Goal: Task Accomplishment & Management: Manage account settings

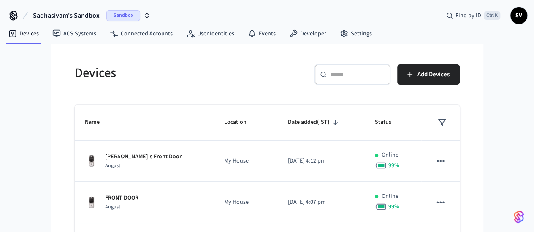
click at [41, 15] on span "Sadhasivam's Sandbox" at bounding box center [66, 16] width 67 height 10
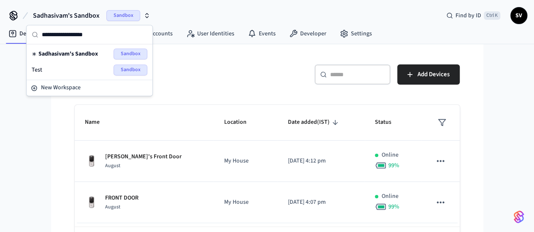
click at [40, 66] on span "Test" at bounding box center [37, 70] width 11 height 8
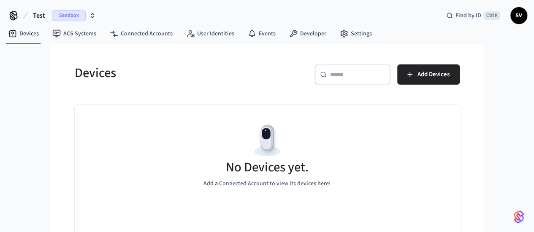
click at [43, 21] on button "Test Sandbox" at bounding box center [64, 16] width 68 height 18
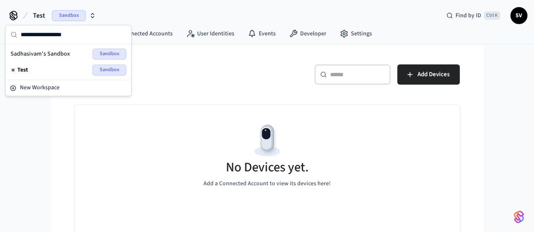
click at [57, 54] on span "Sadhasivam's Sandbox" at bounding box center [40, 54] width 59 height 8
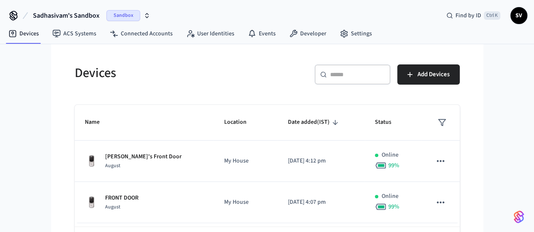
click at [14, 18] on icon at bounding box center [14, 16] width 14 height 14
click at [522, 9] on span "SV" at bounding box center [518, 15] width 15 height 15
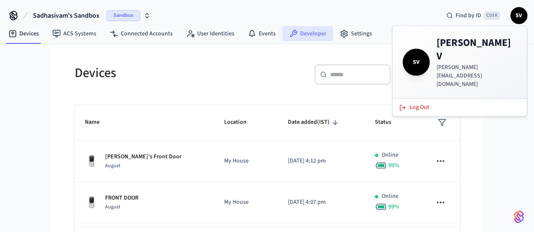
click at [308, 35] on link "Developer" at bounding box center [307, 33] width 51 height 15
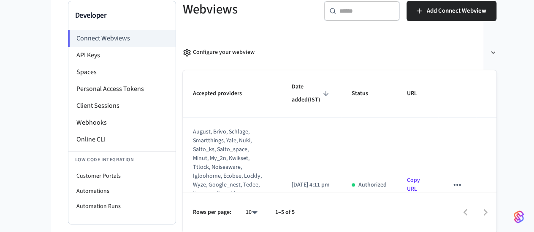
click at [457, 180] on icon "sticky table" at bounding box center [456, 185] width 11 height 11
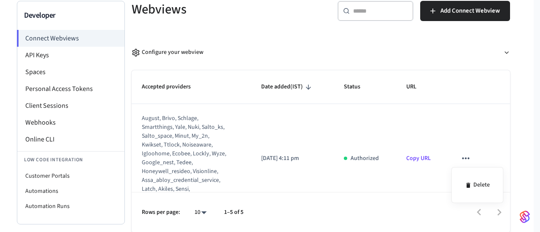
click at [86, 133] on div at bounding box center [270, 116] width 540 height 232
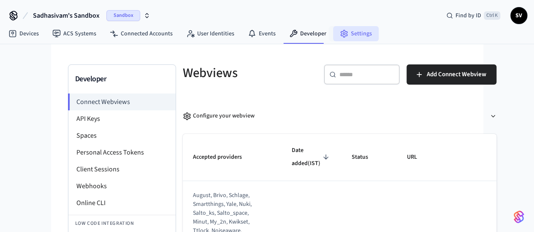
click at [340, 38] on link "Settings" at bounding box center [356, 33] width 46 height 15
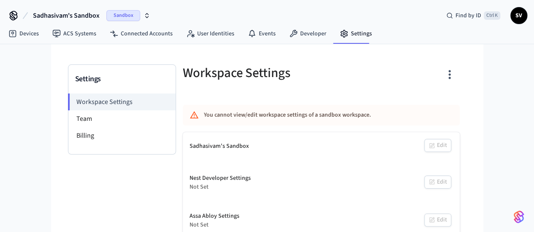
scroll to position [3, 0]
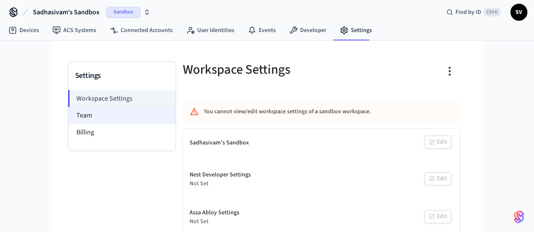
click at [68, 110] on li "Team" at bounding box center [121, 115] width 107 height 17
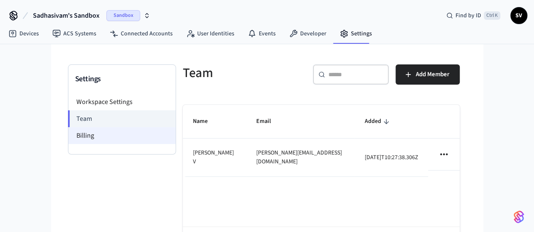
click at [68, 136] on li "Billing" at bounding box center [121, 135] width 107 height 17
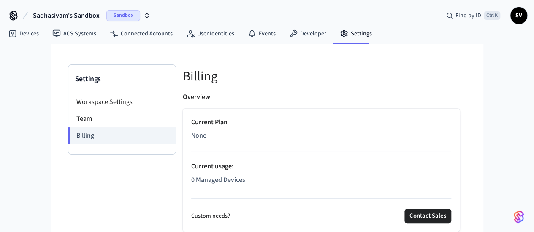
click at [512, 14] on span "SV" at bounding box center [518, 15] width 15 height 15
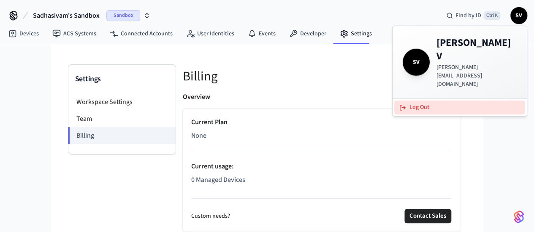
click at [438, 101] on button "Log Out" at bounding box center [459, 108] width 131 height 14
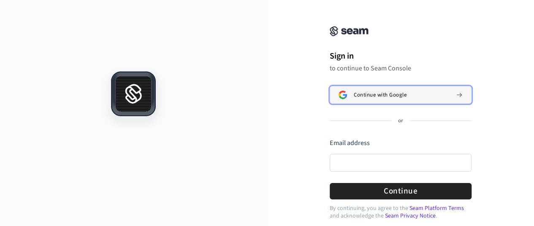
click at [370, 92] on span "Continue with Google" at bounding box center [380, 95] width 53 height 7
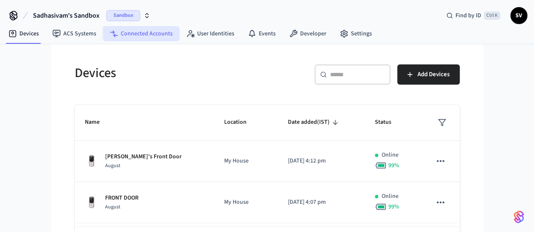
click at [157, 31] on link "Connected Accounts" at bounding box center [141, 33] width 76 height 15
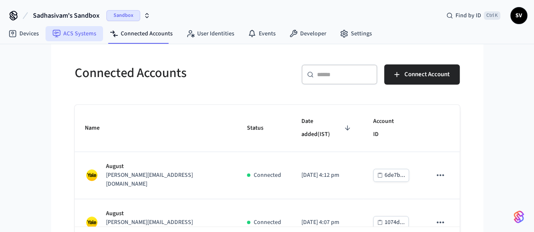
click at [65, 37] on link "ACS Systems" at bounding box center [74, 33] width 57 height 15
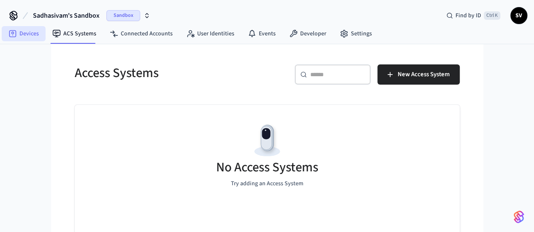
click at [36, 31] on link "Devices" at bounding box center [24, 33] width 44 height 15
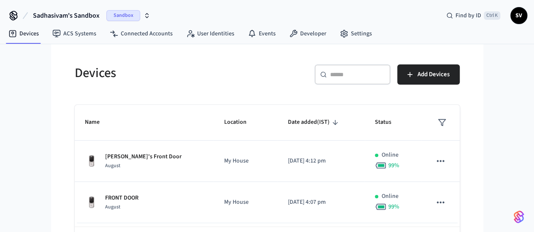
click at [68, 14] on span "Sadhasivam's Sandbox" at bounding box center [66, 16] width 67 height 10
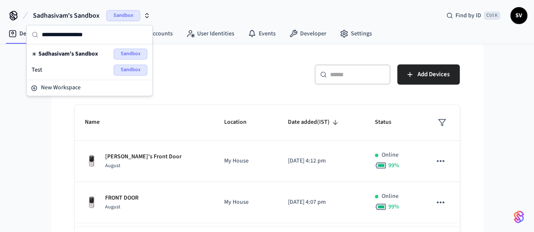
click at [90, 71] on div "Test Sandbox" at bounding box center [90, 70] width 116 height 11
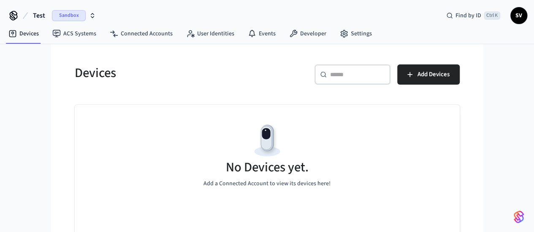
click at [70, 10] on button "Test Sandbox" at bounding box center [64, 16] width 68 height 18
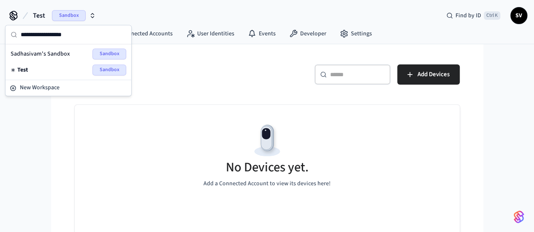
click at [107, 68] on span "Sandbox" at bounding box center [109, 70] width 34 height 11
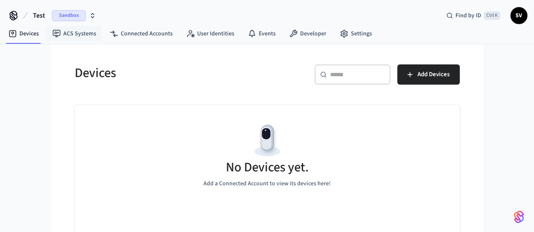
click at [74, 22] on button "Test Sandbox" at bounding box center [64, 16] width 68 height 18
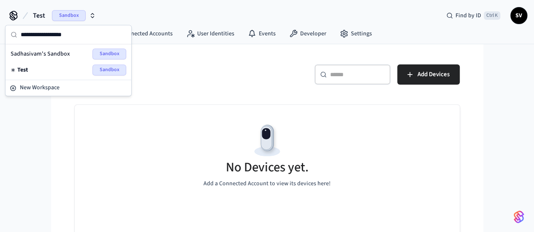
click at [112, 56] on span "Sandbox" at bounding box center [109, 54] width 34 height 11
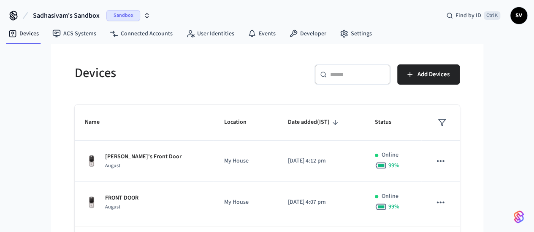
click at [115, 18] on span "Sandbox" at bounding box center [123, 15] width 34 height 11
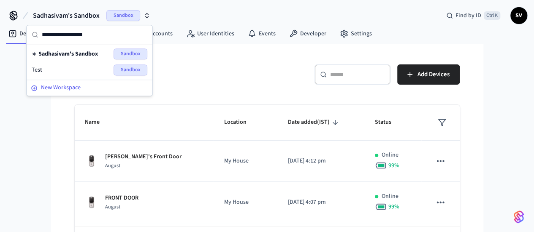
click at [76, 88] on span "New Workspace" at bounding box center [61, 88] width 40 height 9
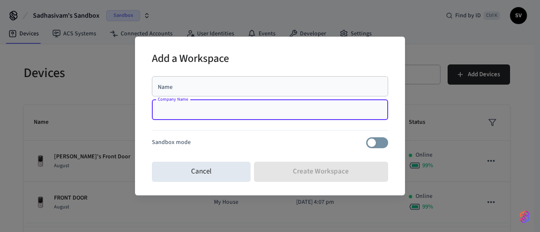
click at [187, 110] on input "Company Name" at bounding box center [270, 110] width 226 height 8
click at [173, 135] on div at bounding box center [270, 132] width 236 height 11
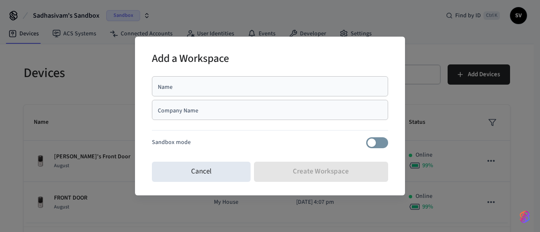
click at [203, 92] on div "Name" at bounding box center [270, 86] width 236 height 20
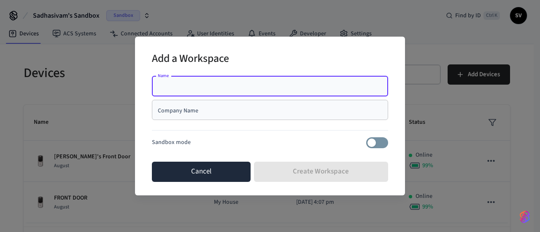
click at [187, 172] on button "Cancel" at bounding box center [201, 172] width 99 height 20
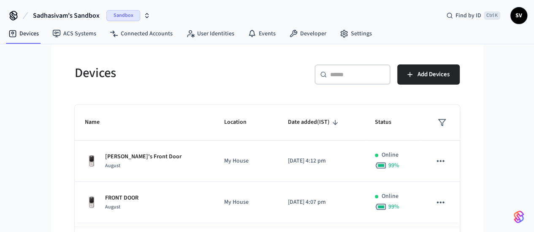
click at [54, 11] on span "Sadhasivam's Sandbox" at bounding box center [66, 16] width 67 height 10
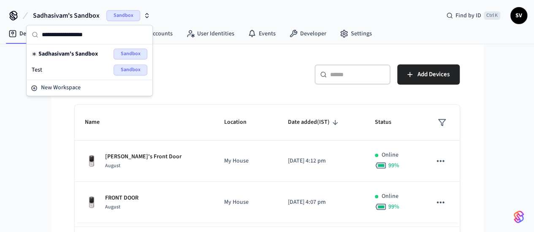
drag, startPoint x: 65, startPoint y: 64, endPoint x: 59, endPoint y: 72, distance: 10.0
click at [59, 72] on div "Test Sandbox" at bounding box center [90, 70] width 116 height 11
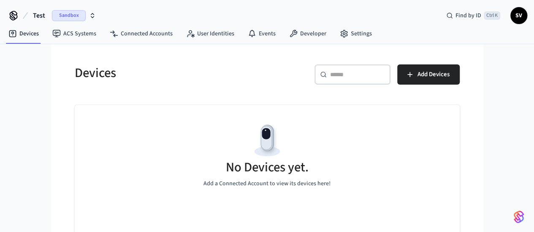
click at [75, 72] on h5 "Devices" at bounding box center [168, 73] width 187 height 17
click at [340, 37] on icon at bounding box center [344, 34] width 8 height 8
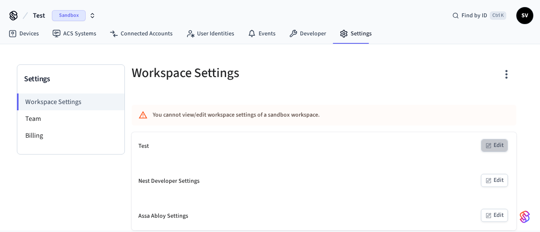
click at [498, 146] on button "Edit" at bounding box center [494, 145] width 27 height 13
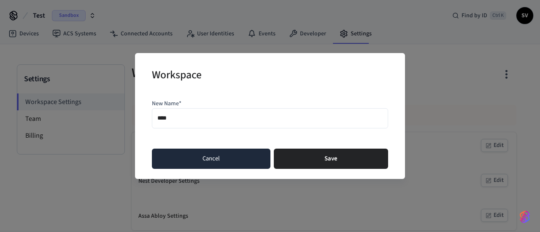
click at [242, 160] on button "Cancel" at bounding box center [211, 159] width 119 height 20
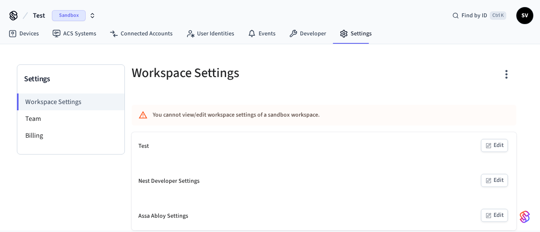
click at [490, 179] on icon "button" at bounding box center [488, 181] width 7 height 7
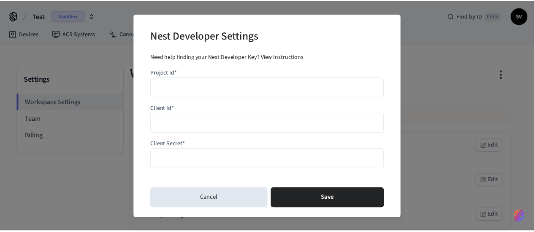
scroll to position [1, 0]
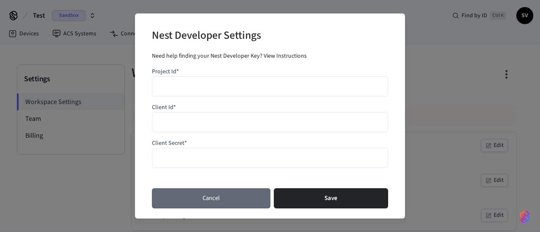
click at [232, 196] on button "Cancel" at bounding box center [211, 199] width 119 height 20
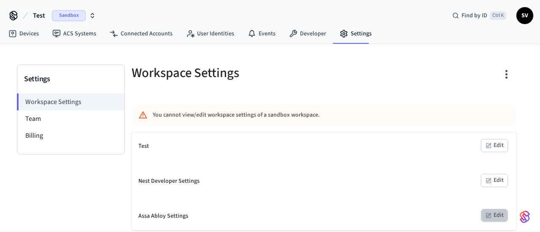
click at [495, 210] on button "Edit" at bounding box center [494, 215] width 27 height 13
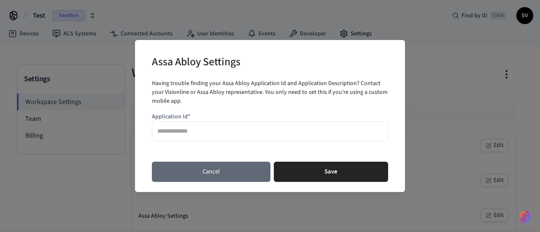
click at [235, 171] on button "Cancel" at bounding box center [211, 172] width 119 height 20
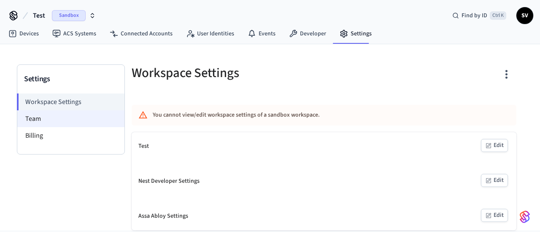
click at [36, 118] on li "Team" at bounding box center [70, 119] width 107 height 17
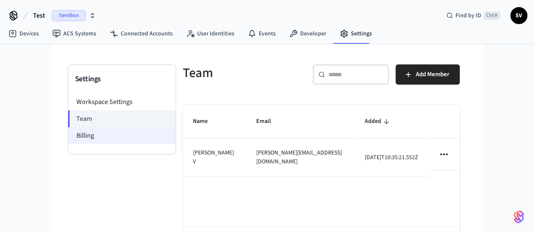
click at [68, 141] on li "Billing" at bounding box center [121, 135] width 107 height 17
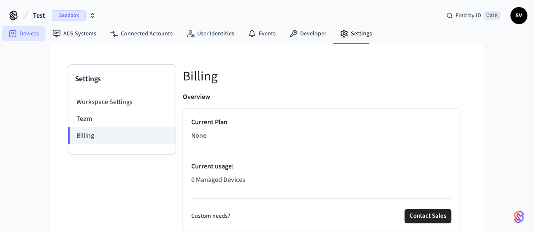
click at [28, 30] on link "Devices" at bounding box center [24, 33] width 44 height 15
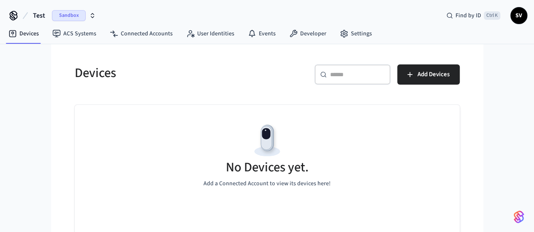
click at [66, 13] on span "Sandbox" at bounding box center [69, 15] width 34 height 11
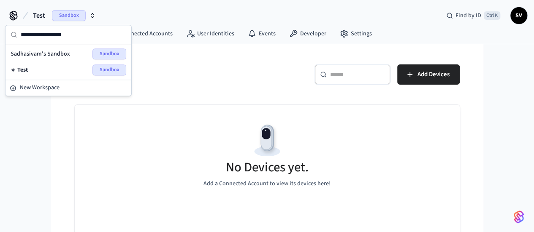
drag, startPoint x: 48, startPoint y: 70, endPoint x: 26, endPoint y: 65, distance: 22.1
click at [26, 66] on span "Test" at bounding box center [22, 70] width 11 height 8
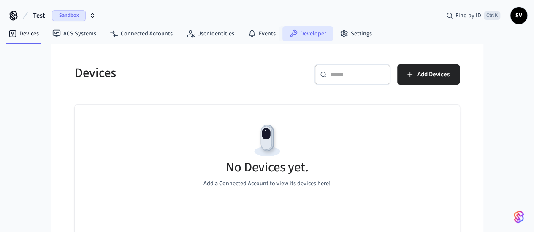
click at [317, 38] on link "Developer" at bounding box center [307, 33] width 51 height 15
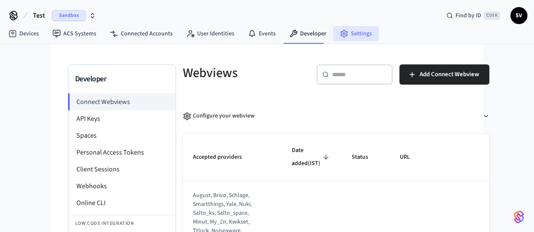
click at [343, 34] on circle at bounding box center [344, 34] width 2 height 2
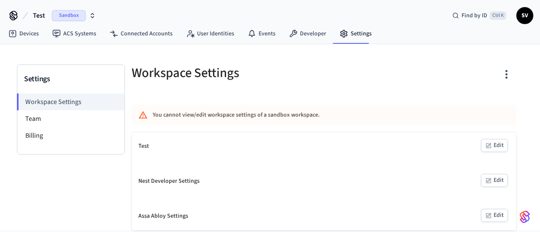
click at [511, 76] on icon "button" at bounding box center [506, 74] width 13 height 13
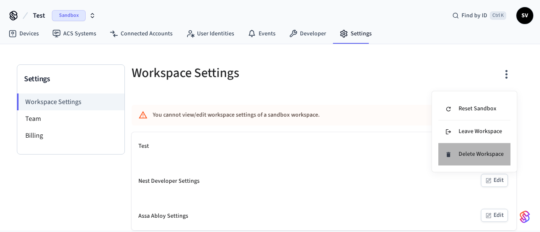
click at [482, 159] on li "Delete Workspace" at bounding box center [474, 154] width 72 height 22
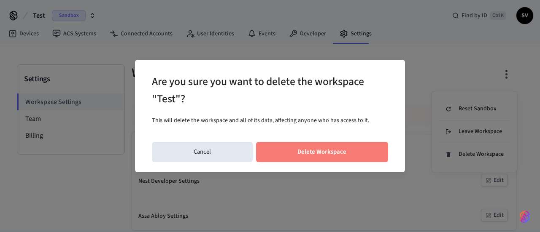
click at [332, 156] on button "Delete Workspace" at bounding box center [322, 152] width 132 height 20
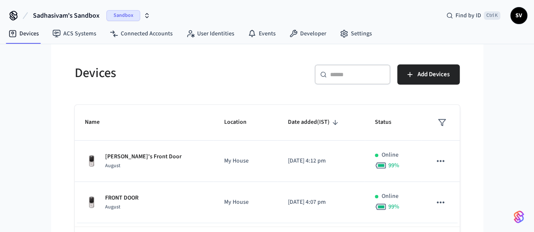
click at [46, 14] on span "Sadhasivam's Sandbox" at bounding box center [66, 16] width 67 height 10
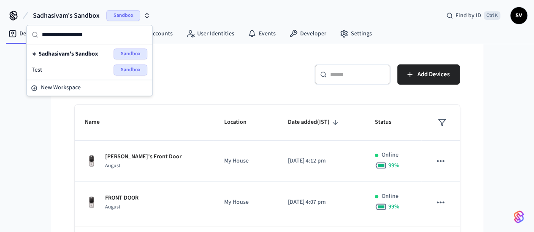
click at [51, 71] on div "Test Sandbox" at bounding box center [90, 70] width 116 height 11
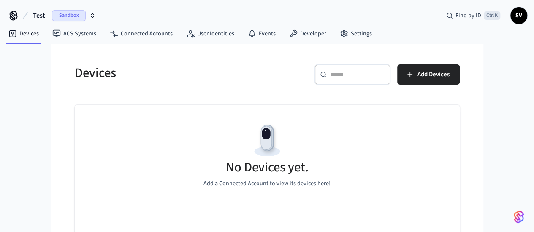
click at [42, 11] on span "Test" at bounding box center [39, 16] width 12 height 10
click at [348, 27] on link "Settings" at bounding box center [356, 33] width 46 height 15
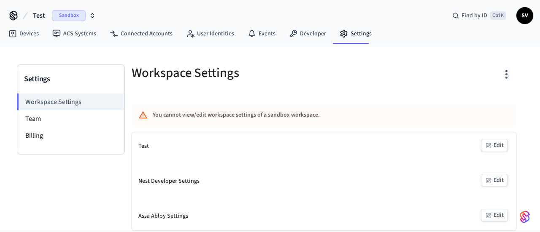
click at [505, 73] on icon "button" at bounding box center [506, 74] width 13 height 13
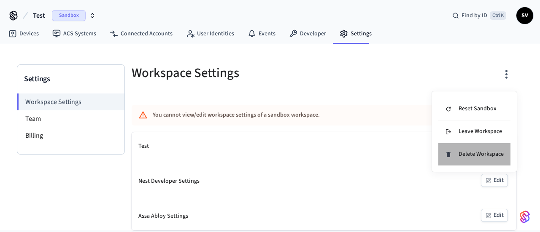
click at [480, 147] on li "Delete Workspace" at bounding box center [474, 154] width 72 height 22
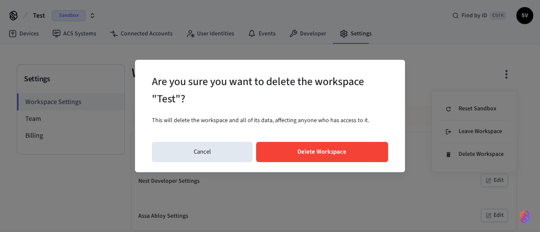
click at [365, 152] on button "Delete Workspace" at bounding box center [322, 152] width 132 height 20
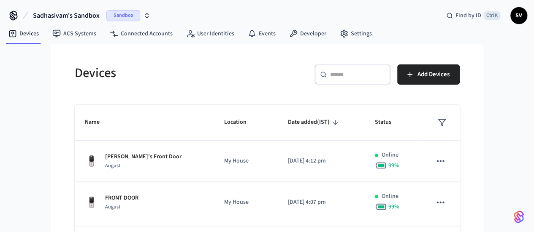
click at [87, 19] on span "Sadhasivam's Sandbox" at bounding box center [66, 16] width 67 height 10
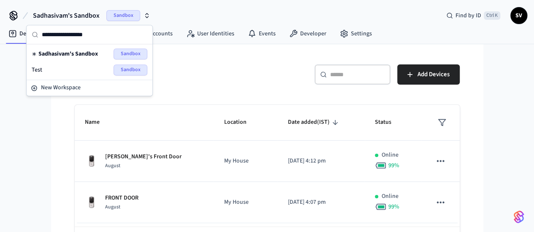
click at [213, 63] on div "Devices" at bounding box center [163, 72] width 197 height 37
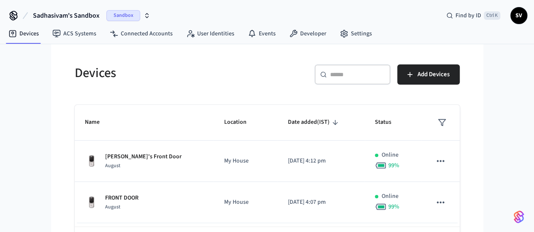
click at [516, 20] on span "SV" at bounding box center [518, 15] width 15 height 15
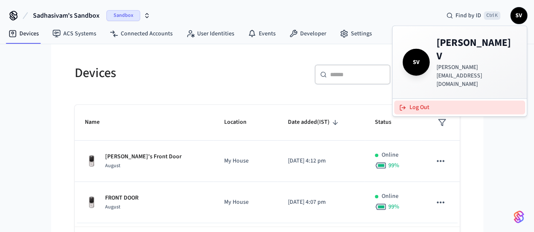
click at [423, 101] on button "Log Out" at bounding box center [459, 108] width 131 height 14
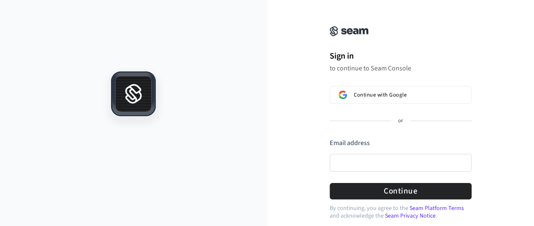
click at [361, 79] on div "Sign in to continue to Seam Console Continue with Google or Email address Passw…" at bounding box center [400, 111] width 169 height 203
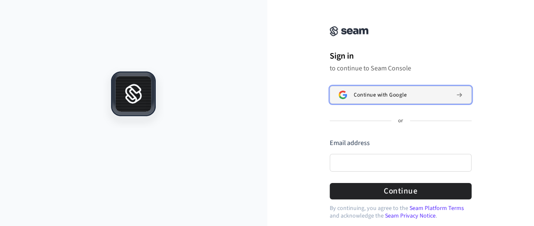
click at [368, 88] on button "Continue with Google" at bounding box center [401, 95] width 142 height 18
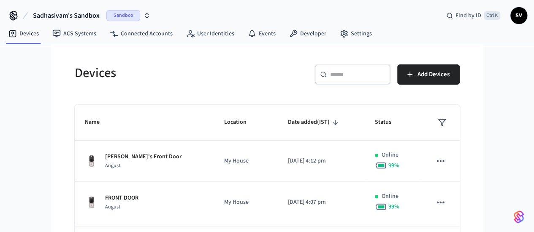
click at [84, 13] on span "Sadhasivam's Sandbox" at bounding box center [66, 16] width 67 height 10
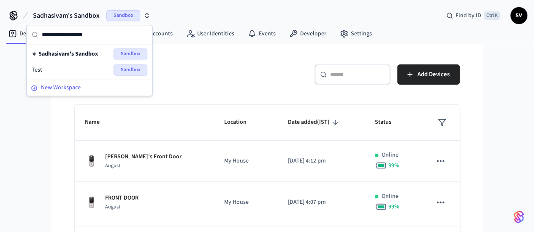
click at [58, 85] on span "New Workspace" at bounding box center [61, 88] width 40 height 9
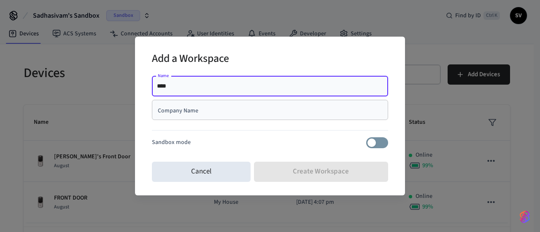
type input "****"
click at [178, 111] on input "Company Name" at bounding box center [270, 110] width 226 height 8
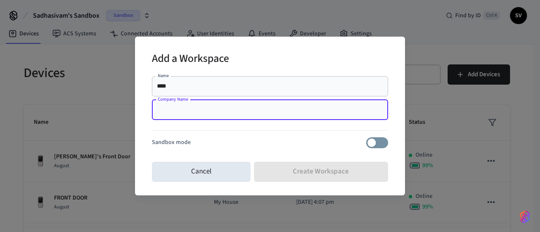
type input "********"
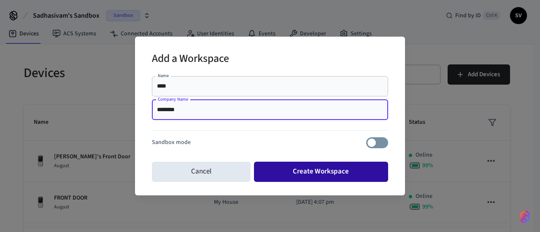
click at [291, 179] on button "Create Workspace" at bounding box center [321, 172] width 135 height 20
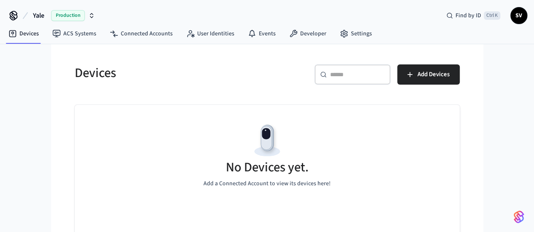
click at [49, 16] on button "Yale Production" at bounding box center [63, 16] width 67 height 18
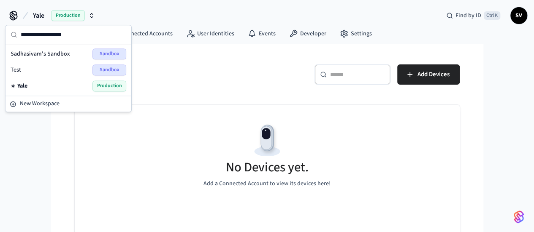
click at [162, 92] on div "Devices ​ ​ Add Devices No Devices yet. Add a Connected Account to view its dev…" at bounding box center [267, 160] width 398 height 213
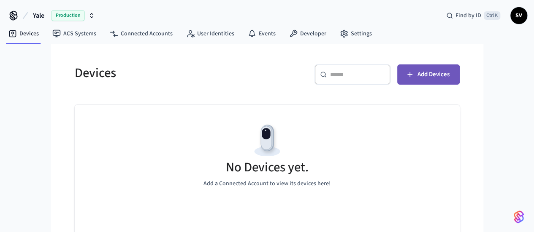
click at [449, 71] on span "Add Devices" at bounding box center [433, 74] width 32 height 11
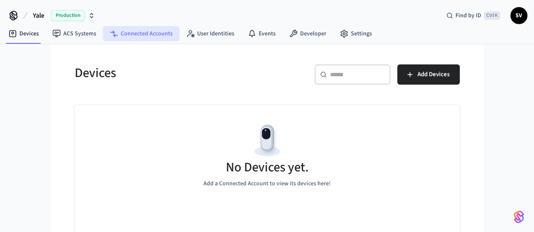
click at [142, 40] on link "Connected Accounts" at bounding box center [141, 33] width 76 height 15
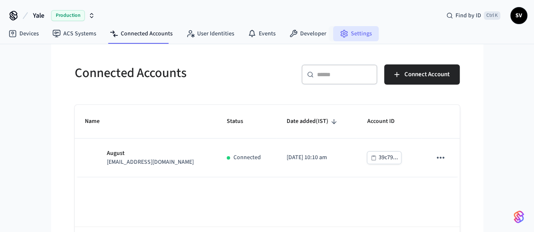
click at [351, 32] on link "Settings" at bounding box center [356, 33] width 46 height 15
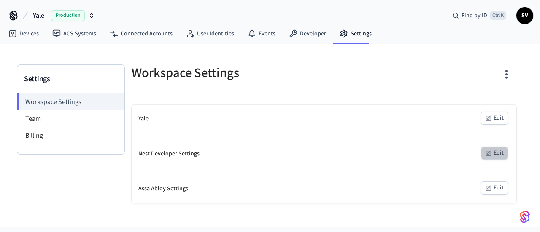
click at [495, 153] on button "Edit" at bounding box center [494, 153] width 27 height 13
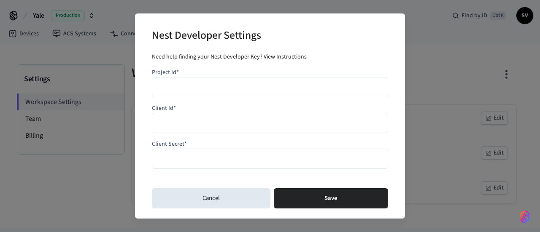
scroll to position [0, 0]
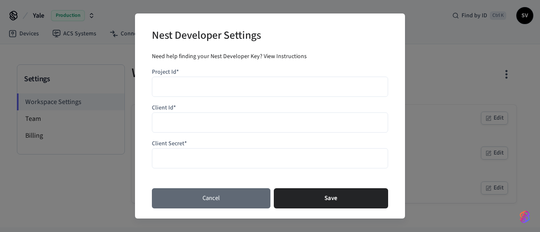
click at [235, 200] on button "Cancel" at bounding box center [211, 199] width 119 height 20
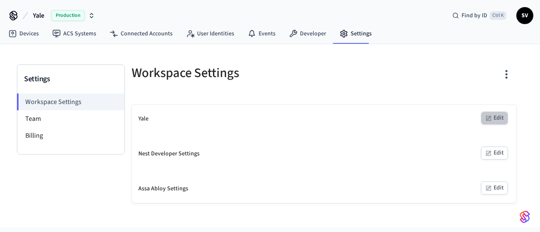
click at [500, 121] on button "Edit" at bounding box center [494, 118] width 27 height 13
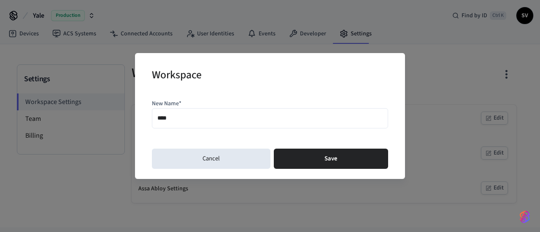
click at [227, 170] on div "Workspace New Name* **** Cancel Save" at bounding box center [270, 116] width 270 height 126
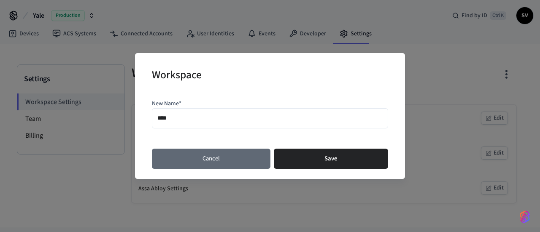
click at [204, 163] on button "Cancel" at bounding box center [211, 159] width 119 height 20
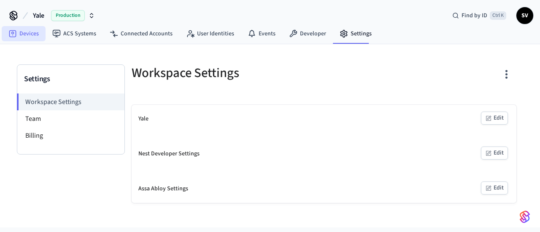
click at [35, 39] on link "Devices" at bounding box center [24, 33] width 44 height 15
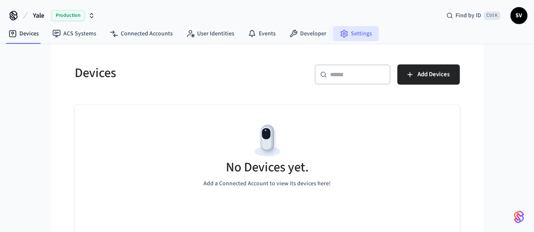
click at [354, 26] on link "Settings" at bounding box center [356, 33] width 46 height 15
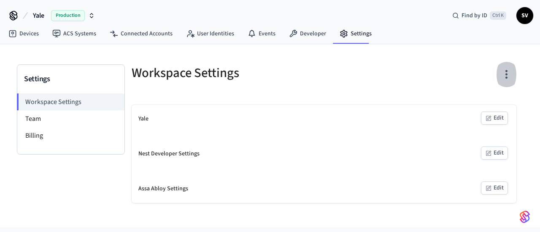
click at [505, 73] on icon "button" at bounding box center [506, 74] width 13 height 13
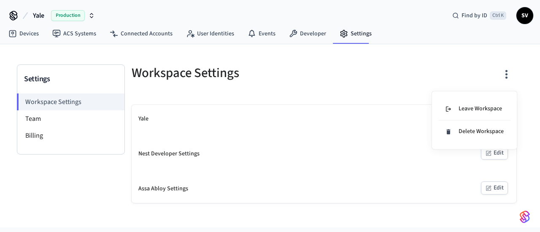
click at [425, 186] on div at bounding box center [270, 116] width 540 height 232
click at [530, 16] on span "SV" at bounding box center [524, 15] width 15 height 15
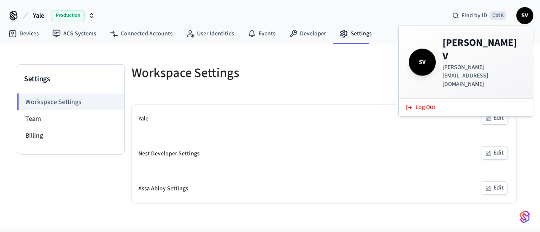
click at [350, 90] on div at bounding box center [422, 78] width 187 height 27
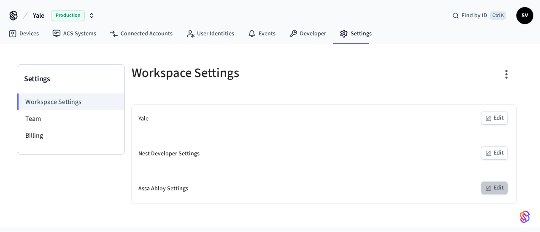
click at [505, 183] on button "Edit" at bounding box center [494, 188] width 27 height 13
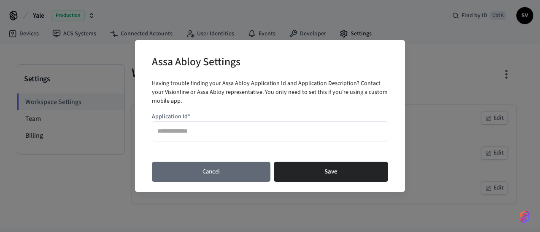
click at [217, 181] on button "Cancel" at bounding box center [211, 172] width 119 height 20
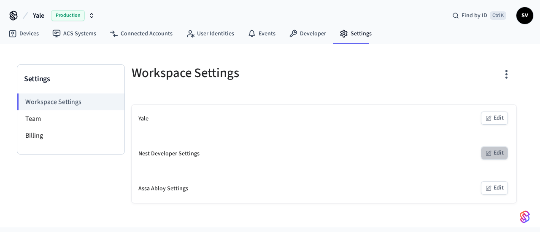
click at [494, 153] on button "Edit" at bounding box center [494, 153] width 27 height 13
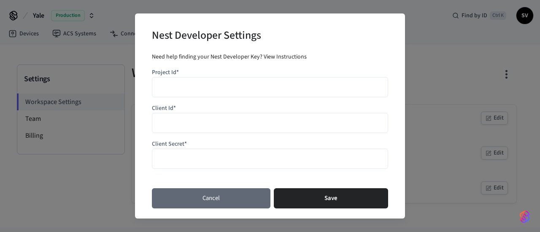
click at [216, 202] on button "Cancel" at bounding box center [211, 199] width 119 height 20
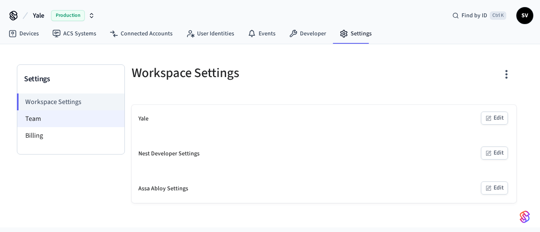
click at [43, 114] on li "Team" at bounding box center [70, 119] width 107 height 17
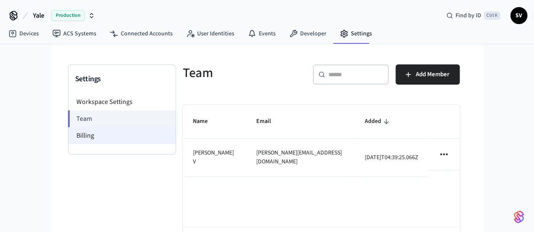
click at [68, 130] on li "Billing" at bounding box center [121, 135] width 107 height 17
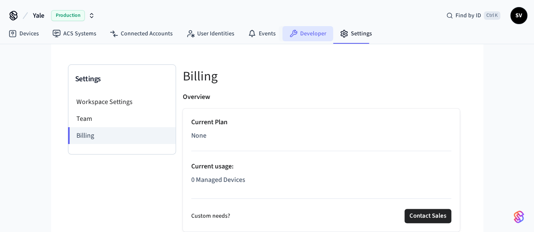
click at [293, 34] on icon at bounding box center [293, 34] width 8 height 8
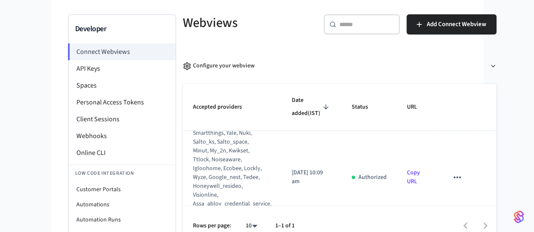
scroll to position [50, 0]
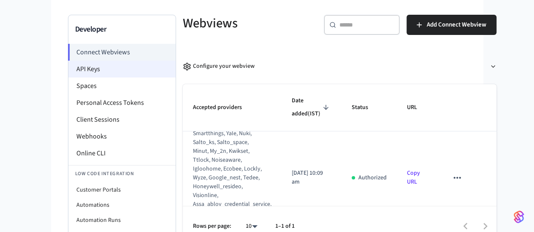
click at [68, 72] on li "API Keys" at bounding box center [121, 69] width 107 height 17
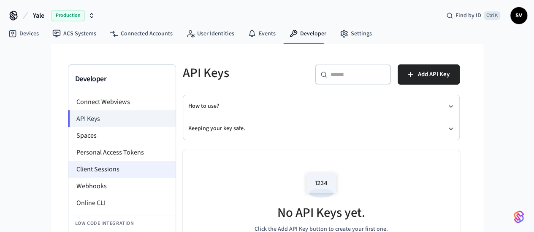
click at [80, 167] on li "Client Sessions" at bounding box center [121, 169] width 107 height 17
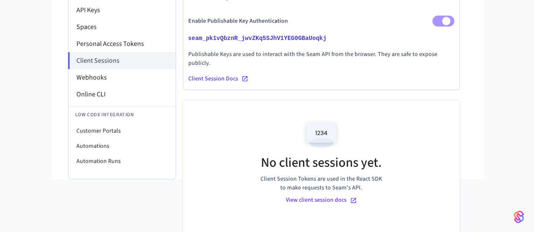
scroll to position [57, 0]
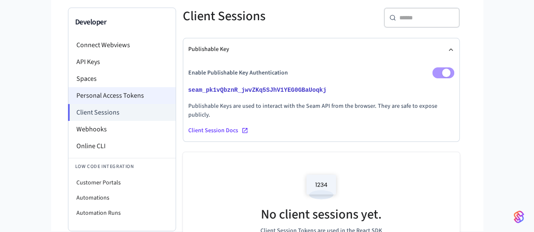
click at [89, 87] on li "Personal Access Tokens" at bounding box center [121, 95] width 107 height 17
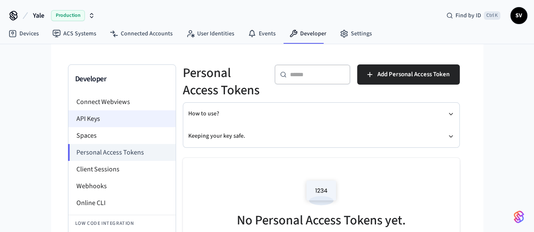
click at [68, 120] on li "API Keys" at bounding box center [121, 119] width 107 height 17
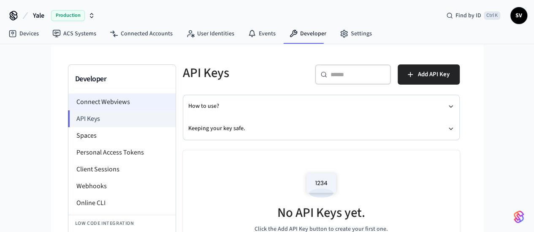
click at [68, 102] on li "Connect Webviews" at bounding box center [121, 102] width 107 height 17
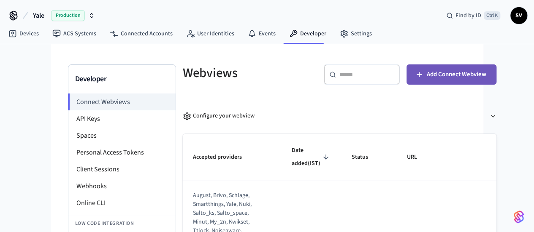
click at [446, 83] on button "Add Connect Webview" at bounding box center [451, 75] width 90 height 20
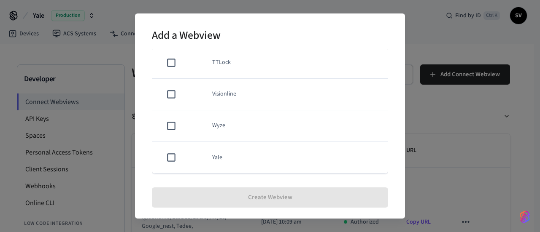
scroll to position [51, 0]
click at [227, 160] on td "Yale" at bounding box center [295, 158] width 186 height 32
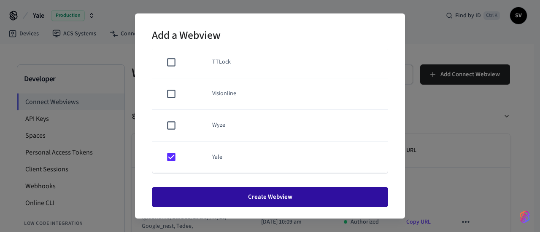
click at [248, 197] on button "Create Webview" at bounding box center [270, 197] width 236 height 20
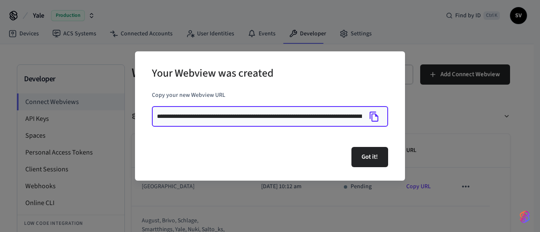
click at [336, 116] on input "**********" at bounding box center [259, 117] width 205 height 8
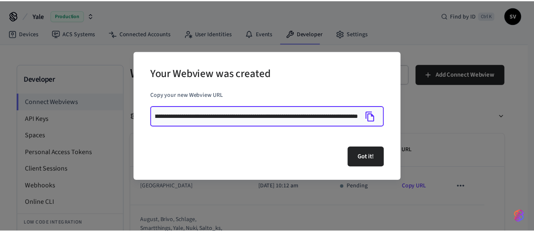
scroll to position [0, 0]
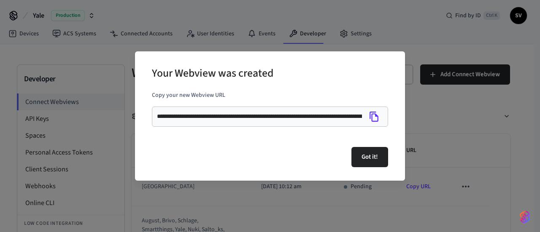
click at [301, 194] on div "**********" at bounding box center [270, 116] width 540 height 232
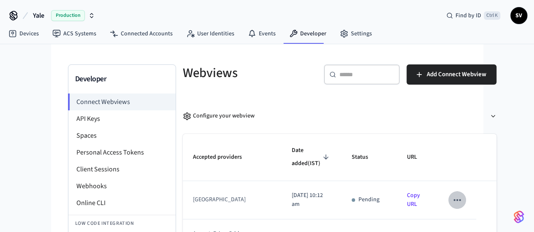
click at [462, 195] on icon "sticky table" at bounding box center [456, 200] width 11 height 11
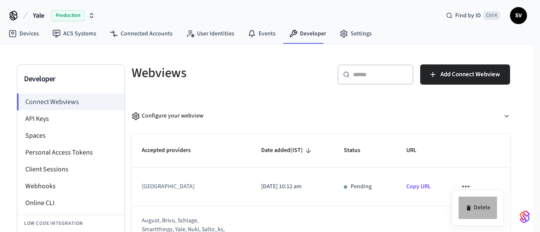
click at [474, 205] on li "Delete" at bounding box center [478, 208] width 38 height 22
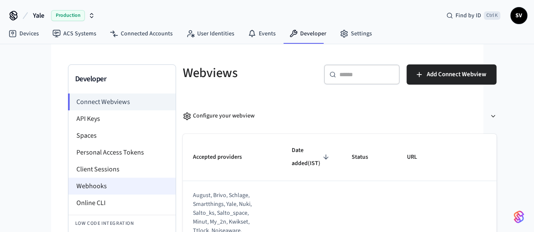
click at [68, 186] on li "Webhooks" at bounding box center [121, 186] width 107 height 17
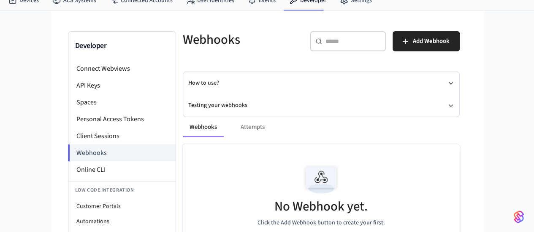
scroll to position [31, 0]
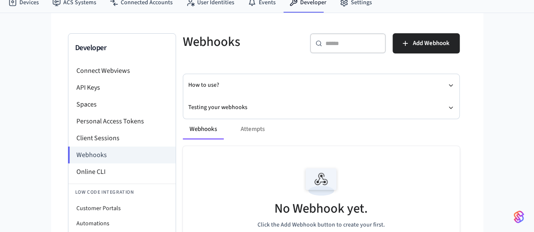
click at [197, 131] on div "Webhooks Attempts" at bounding box center [321, 129] width 277 height 20
click at [208, 129] on div "Webhooks Attempts" at bounding box center [321, 129] width 277 height 20
click at [183, 134] on div "Webhooks Attempts" at bounding box center [321, 129] width 277 height 20
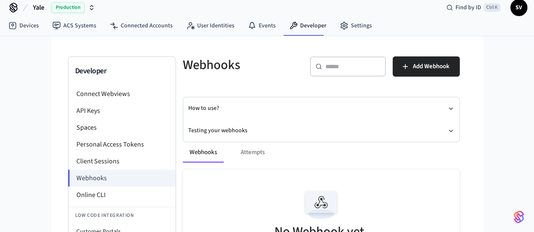
scroll to position [0, 0]
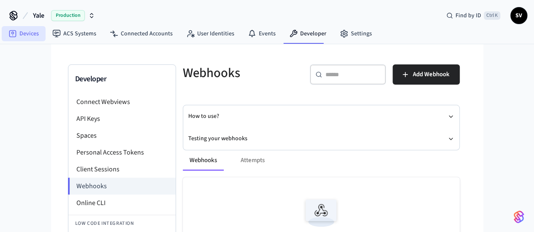
click at [30, 35] on link "Devices" at bounding box center [24, 33] width 44 height 15
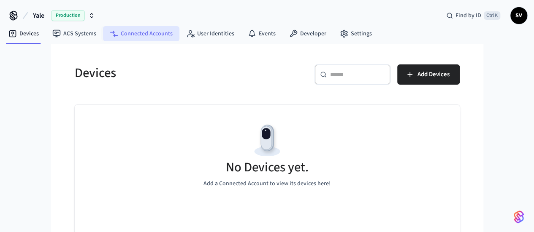
click at [136, 35] on link "Connected Accounts" at bounding box center [141, 33] width 76 height 15
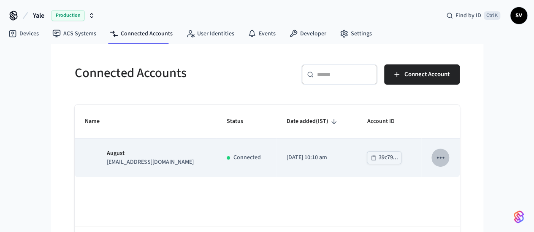
click at [449, 161] on button "sticky table" at bounding box center [440, 158] width 18 height 18
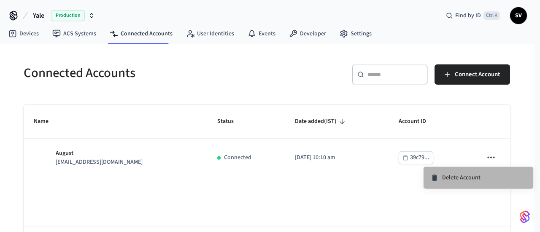
click at [466, 180] on span "Delete Account" at bounding box center [461, 178] width 38 height 8
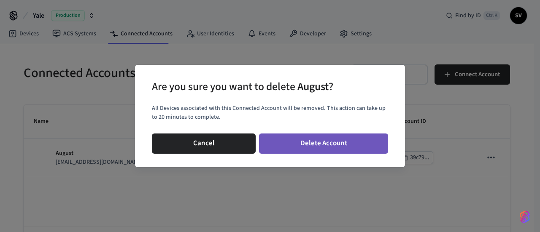
click at [337, 150] on button "Delete Account" at bounding box center [323, 144] width 129 height 20
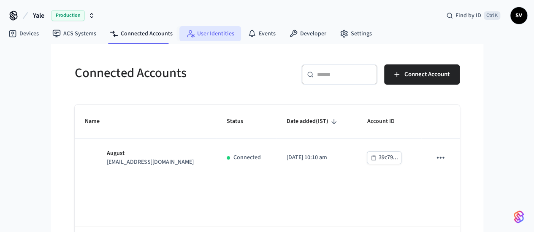
click at [191, 39] on link "User Identities" at bounding box center [210, 33] width 62 height 15
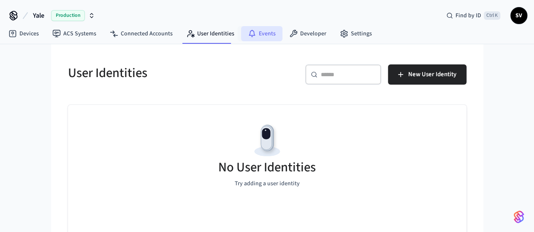
click at [254, 33] on link "Events" at bounding box center [261, 33] width 41 height 15
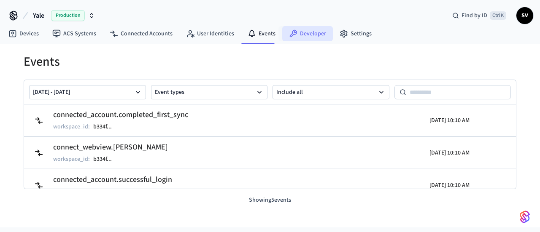
click at [300, 38] on link "Developer" at bounding box center [307, 33] width 51 height 15
